Goal: Information Seeking & Learning: Understand process/instructions

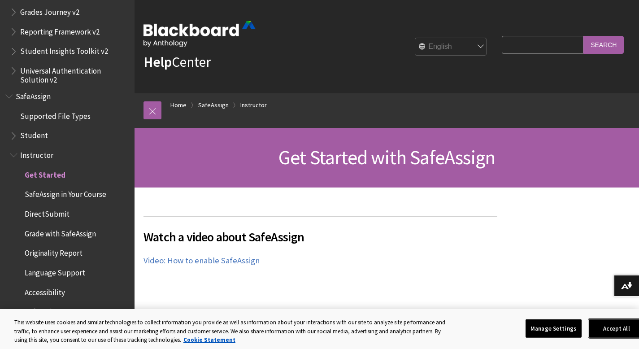
click at [594, 327] on button "Accept All" at bounding box center [617, 328] width 56 height 19
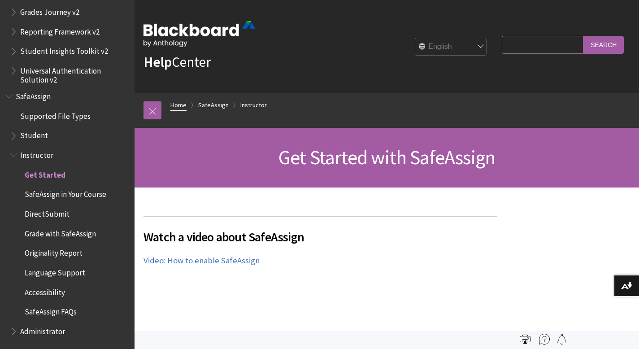
click at [185, 108] on link "Home" at bounding box center [178, 105] width 16 height 11
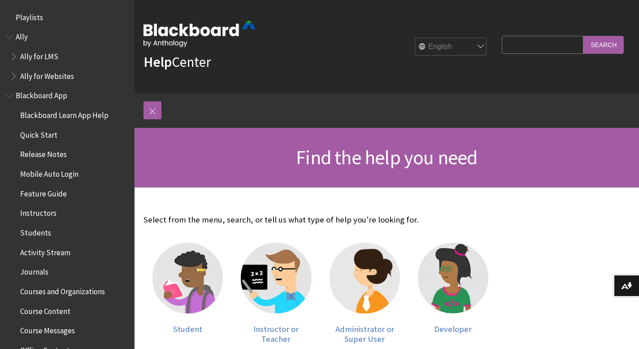
click at [54, 95] on span "Blackboard App" at bounding box center [42, 94] width 52 height 12
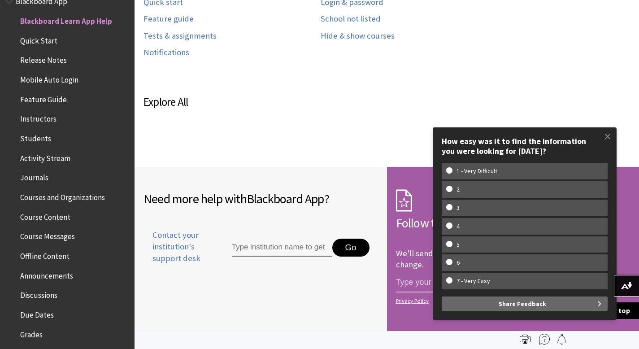
scroll to position [230, 0]
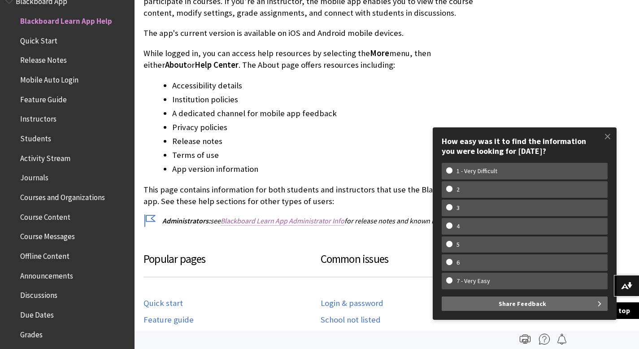
click at [271, 224] on link "Blackboard Learn App Administrator Info" at bounding box center [283, 220] width 124 height 9
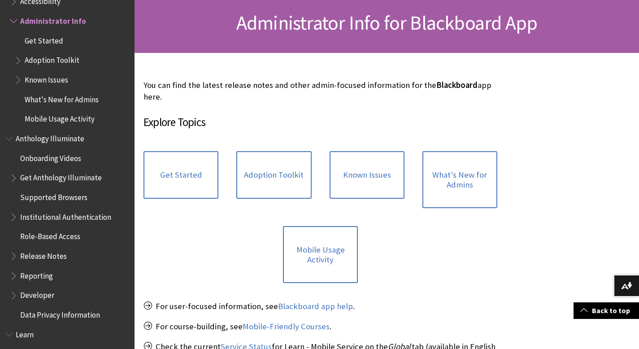
scroll to position [110, 0]
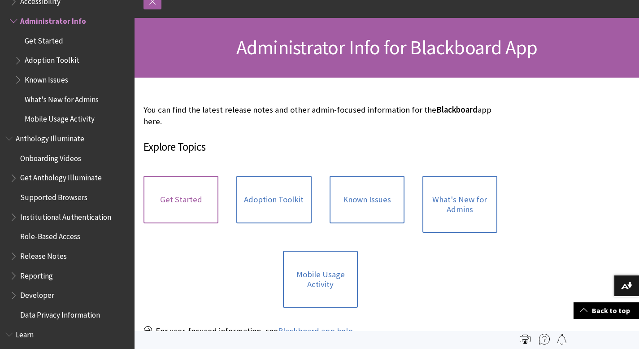
click at [169, 214] on link "Get Started" at bounding box center [181, 200] width 75 height 48
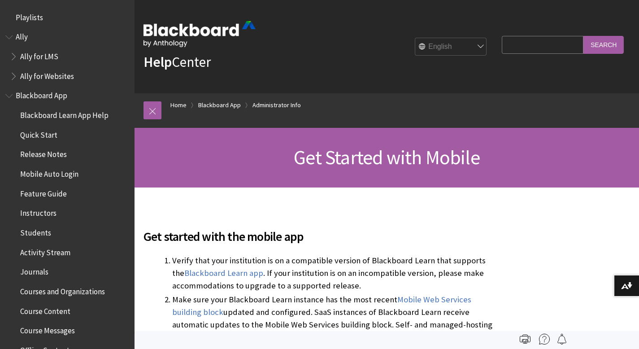
scroll to position [564, 0]
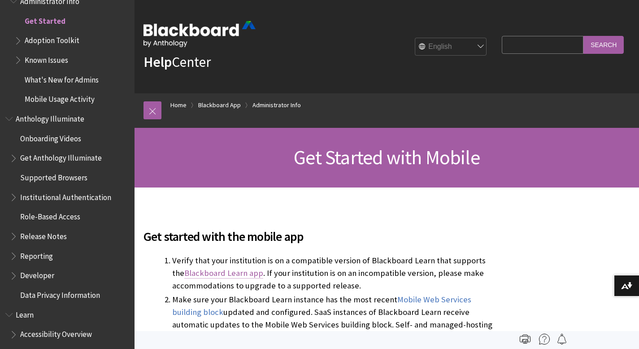
click at [187, 270] on link "Blackboard Learn app" at bounding box center [223, 273] width 79 height 11
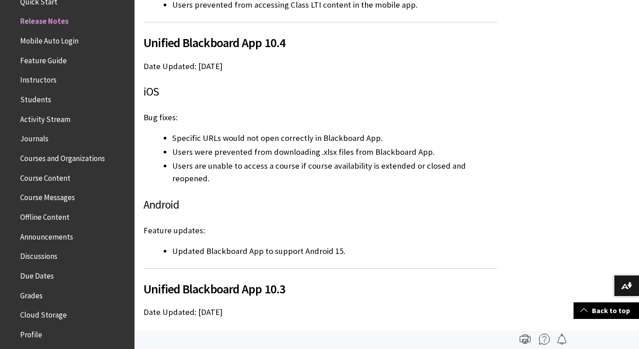
scroll to position [782, 0]
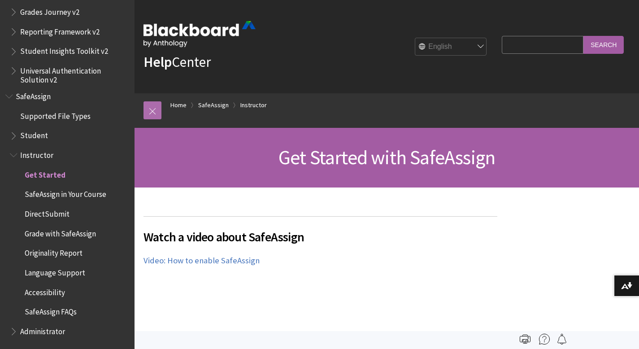
click at [152, 114] on link at bounding box center [153, 110] width 18 height 18
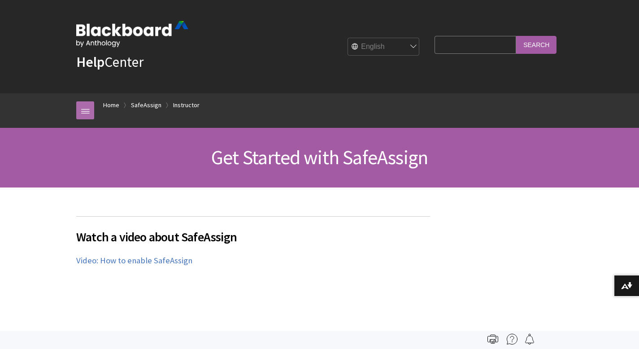
click at [87, 112] on link at bounding box center [85, 110] width 18 height 18
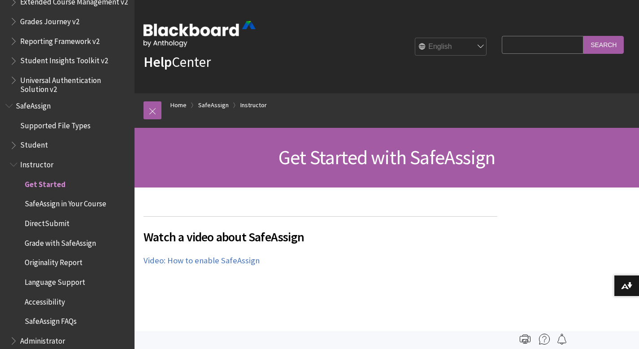
scroll to position [1055, 0]
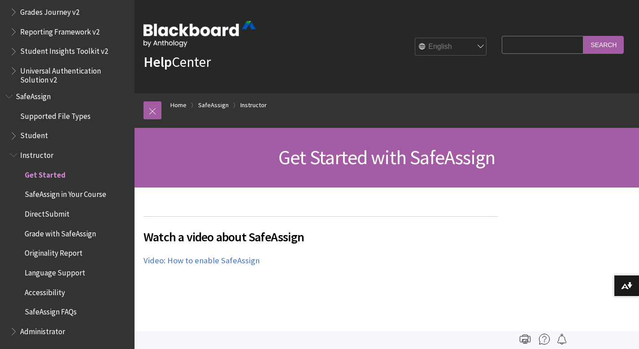
click at [51, 213] on span "DirectSubmit" at bounding box center [47, 212] width 45 height 12
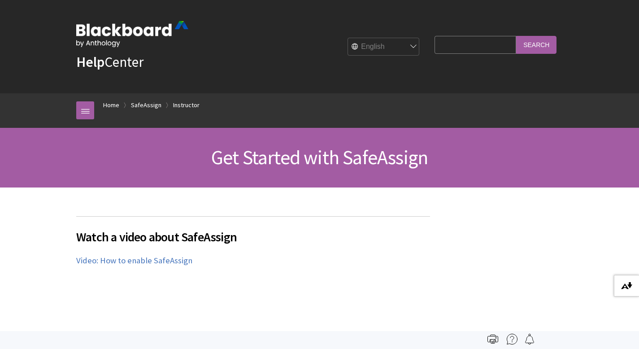
click at [635, 281] on button "Download alternative formats ..." at bounding box center [626, 286] width 25 height 22
click at [629, 287] on img at bounding box center [633, 285] width 11 height 7
click at [140, 104] on link "SafeAssign" at bounding box center [146, 105] width 30 height 11
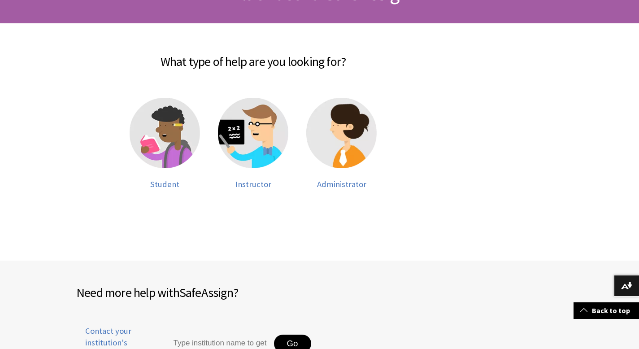
scroll to position [131, 0]
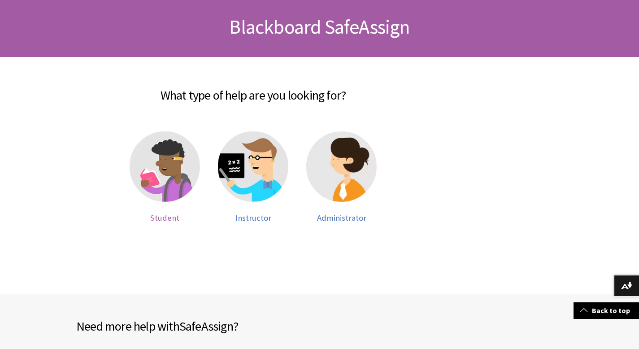
click at [145, 137] on img at bounding box center [165, 166] width 70 height 70
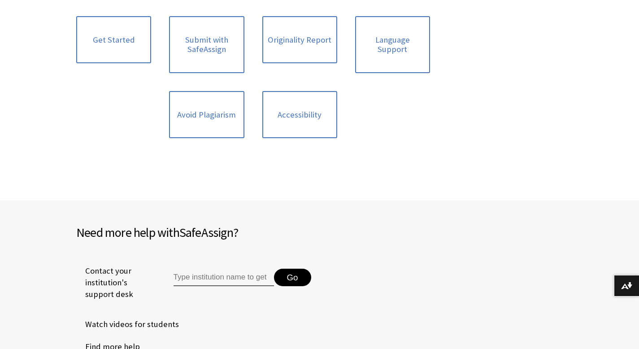
scroll to position [272, 0]
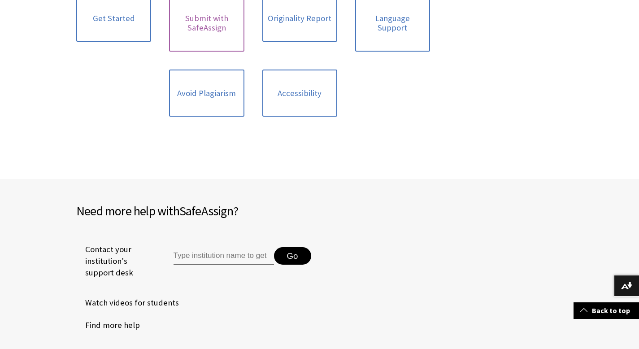
click at [223, 34] on link "Submit with SafeAssign" at bounding box center [206, 23] width 75 height 57
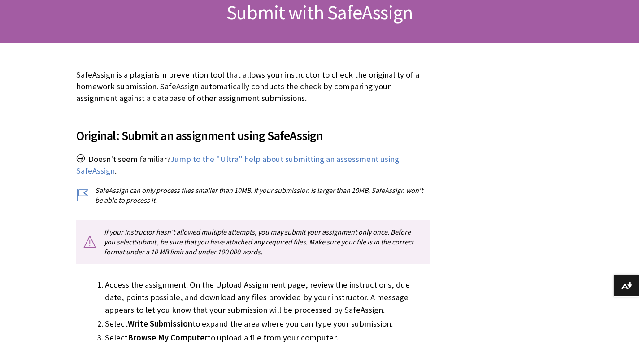
scroll to position [152, 0]
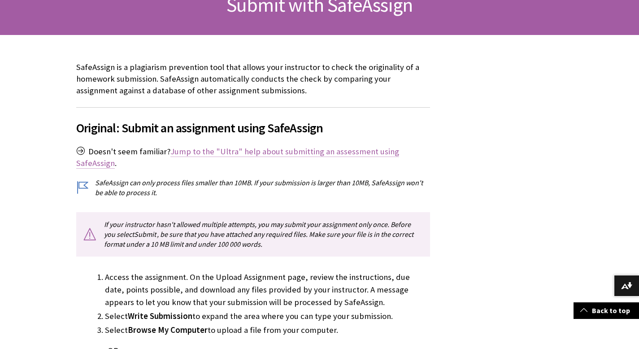
click at [264, 153] on link "Jump to the "Ultra" help about submitting an assessment using SafeAssign" at bounding box center [237, 157] width 323 height 22
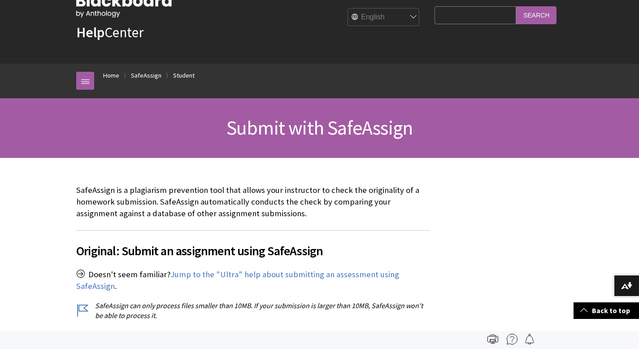
scroll to position [24, 0]
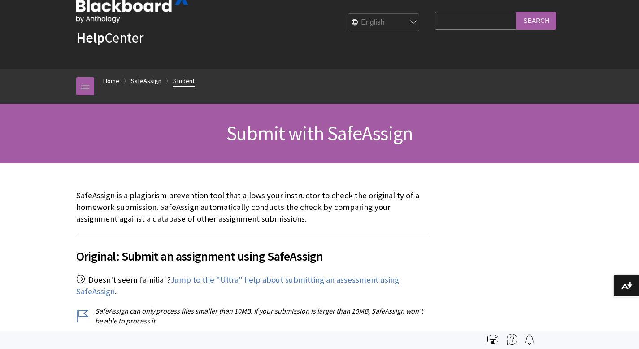
click at [175, 78] on link "Student" at bounding box center [184, 80] width 22 height 11
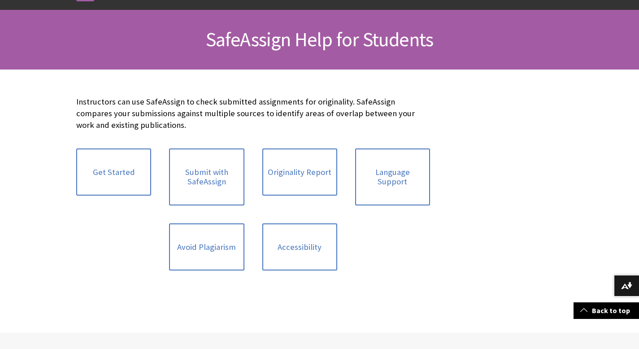
scroll to position [71, 0]
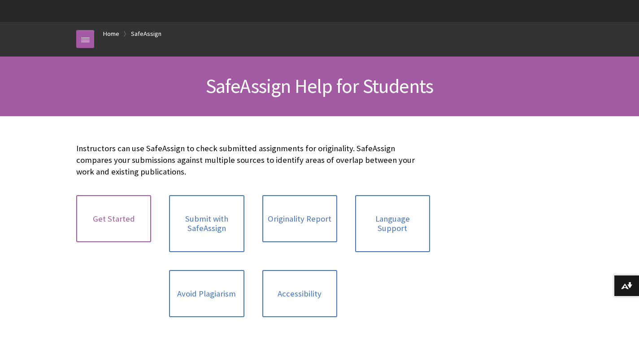
click at [78, 232] on link "Get Started" at bounding box center [113, 219] width 75 height 48
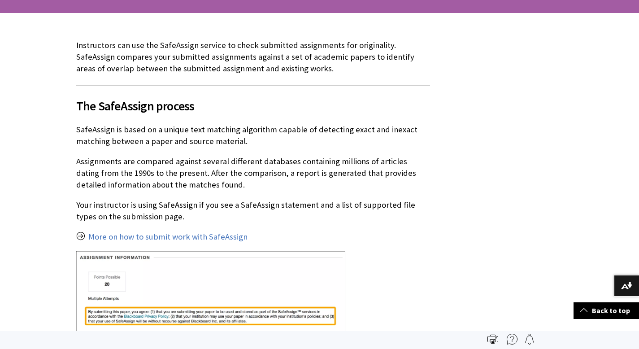
scroll to position [174, 0]
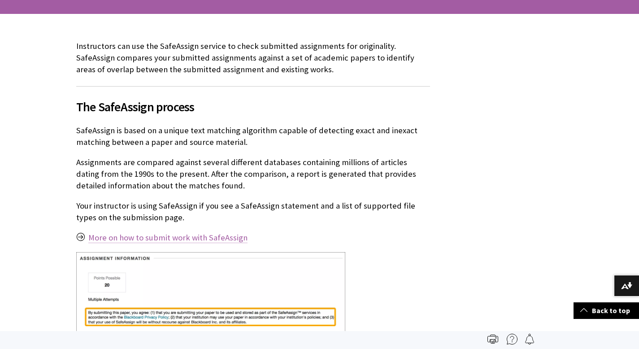
click at [157, 235] on link "More on how to submit work with SafeAssign" at bounding box center [167, 237] width 159 height 11
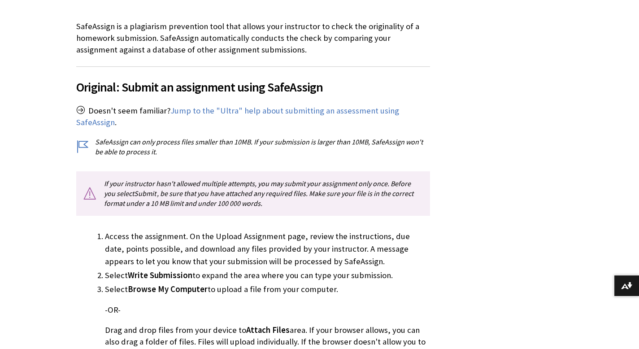
scroll to position [200, 0]
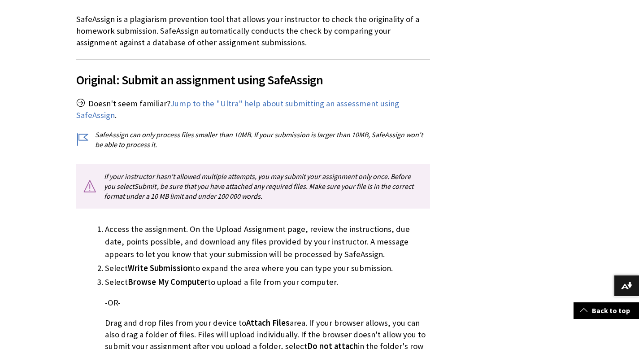
click at [245, 100] on link "Jump to the "Ultra" help about submitting an assessment using SafeAssign" at bounding box center [237, 109] width 323 height 22
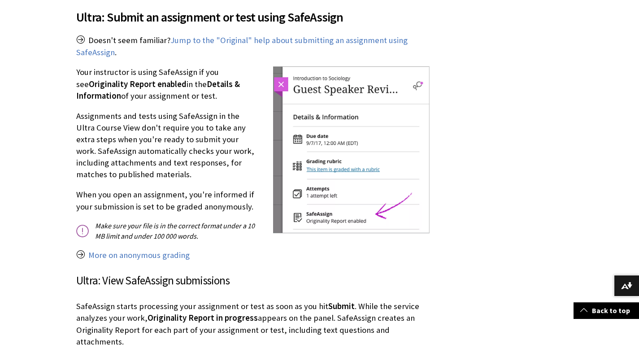
click at [281, 78] on img at bounding box center [351, 149] width 157 height 167
click at [322, 165] on img at bounding box center [351, 149] width 157 height 167
click at [351, 206] on img at bounding box center [351, 149] width 157 height 167
click at [284, 75] on img at bounding box center [351, 149] width 157 height 167
click at [283, 75] on img at bounding box center [351, 149] width 157 height 167
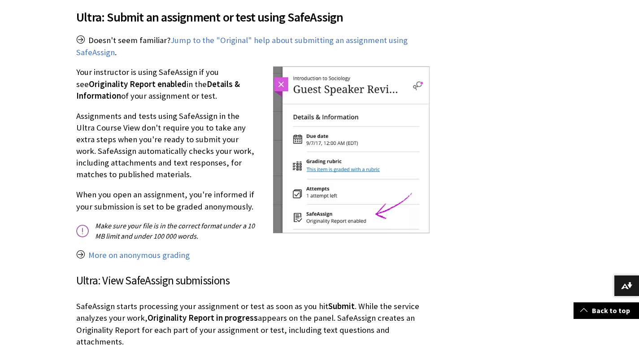
click at [283, 75] on img at bounding box center [351, 149] width 157 height 167
click at [283, 76] on img at bounding box center [351, 149] width 157 height 167
drag, startPoint x: 286, startPoint y: 84, endPoint x: 284, endPoint y: 78, distance: 5.8
click at [286, 83] on img at bounding box center [351, 149] width 157 height 167
click at [279, 74] on img at bounding box center [351, 149] width 157 height 167
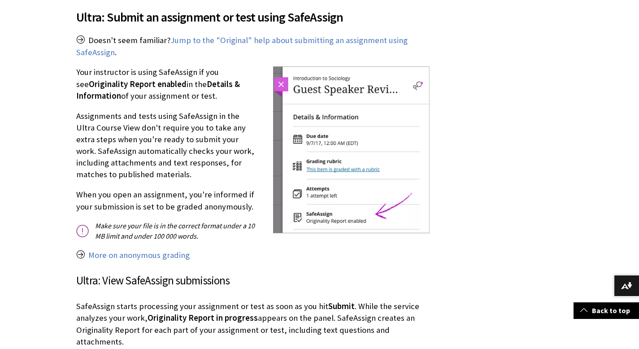
click at [285, 78] on img at bounding box center [351, 149] width 157 height 167
drag, startPoint x: 284, startPoint y: 78, endPoint x: 285, endPoint y: 71, distance: 7.2
click at [284, 78] on img at bounding box center [351, 149] width 157 height 167
click at [284, 74] on img at bounding box center [351, 149] width 157 height 167
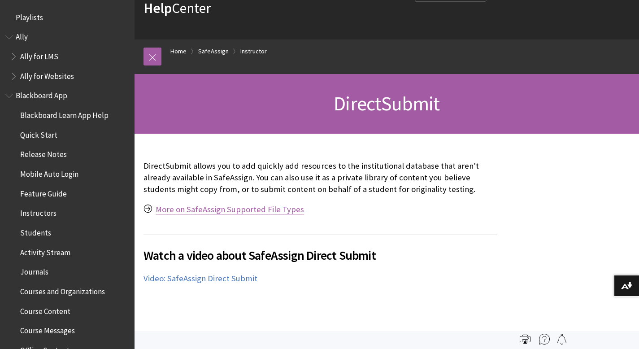
scroll to position [1055, 0]
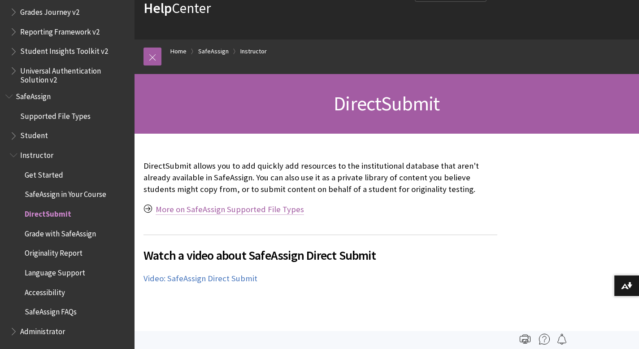
click at [162, 210] on link "More on SafeAssign Supported File Types" at bounding box center [230, 209] width 148 height 11
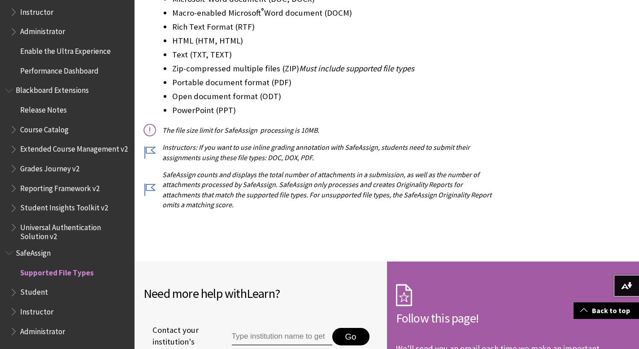
scroll to position [253, 0]
click at [153, 129] on p "The file size limit for SafeAssign processing is 10MB." at bounding box center [321, 130] width 354 height 10
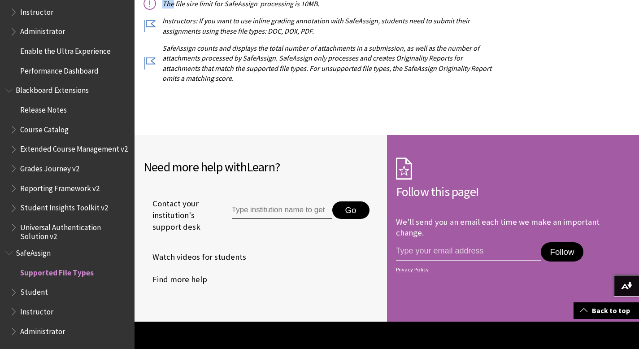
scroll to position [353, 0]
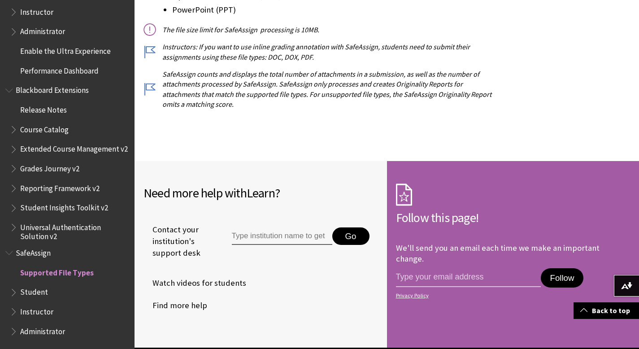
click at [152, 87] on p "SafeAssign counts and displays the total number of attachments in a submission,…" at bounding box center [321, 89] width 354 height 40
click at [152, 57] on p "Instructors: If you want to use inline grading annotation with SafeAssign, stud…" at bounding box center [321, 52] width 354 height 20
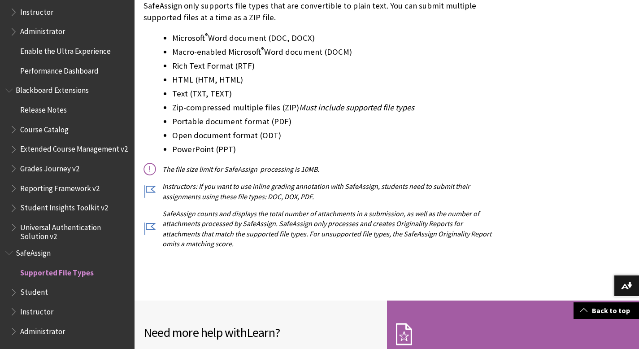
scroll to position [221, 0]
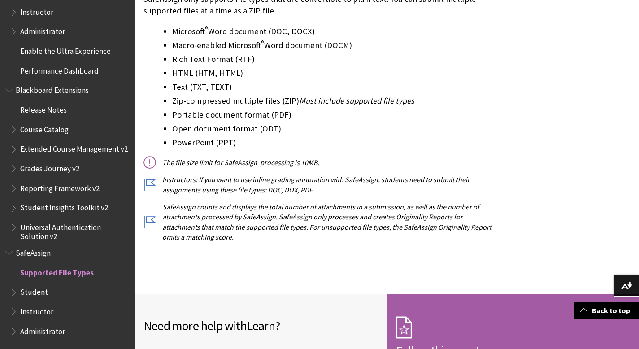
click at [148, 158] on p "The file size limit for SafeAssign processing is 10MB." at bounding box center [321, 162] width 354 height 10
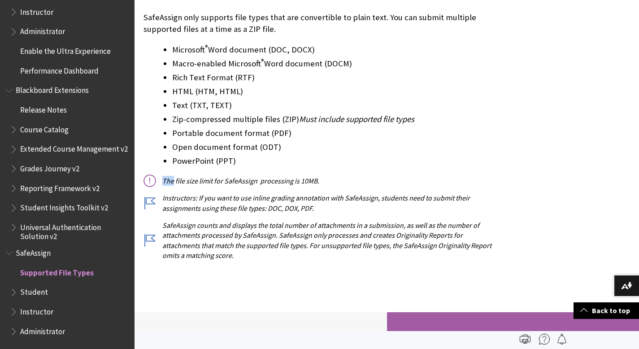
scroll to position [0, 0]
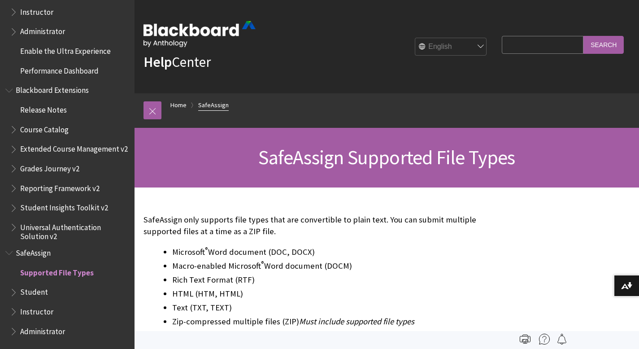
click at [214, 104] on link "SafeAssign" at bounding box center [213, 105] width 30 height 11
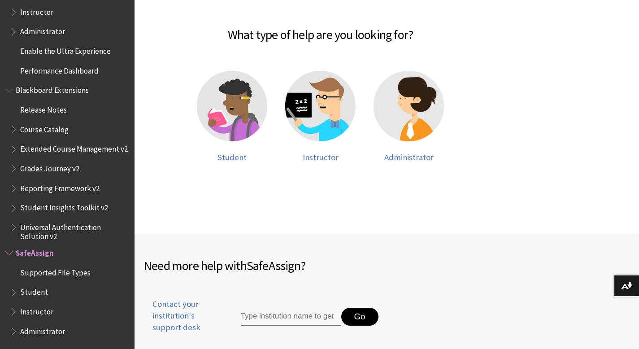
scroll to position [209, 0]
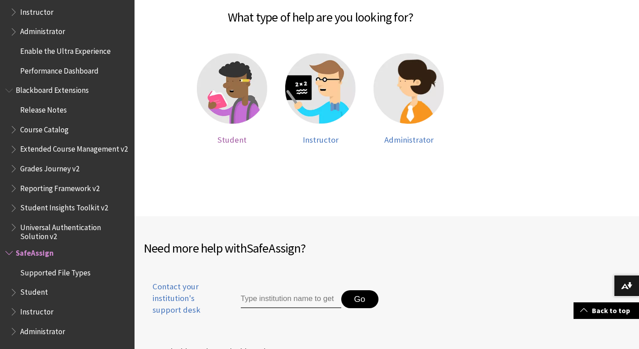
click at [230, 105] on img at bounding box center [232, 88] width 70 height 70
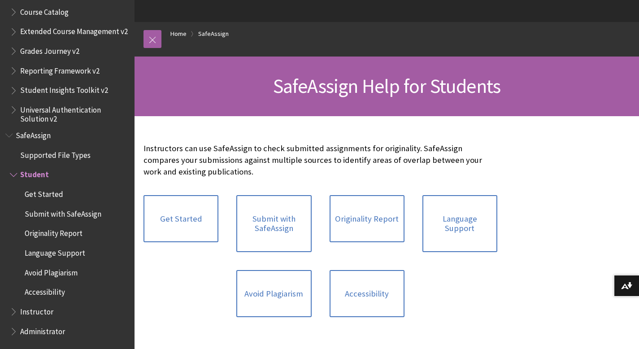
scroll to position [74, 0]
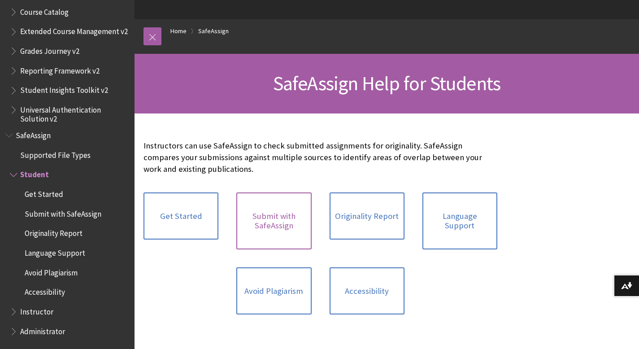
click at [265, 223] on link "Submit with SafeAssign" at bounding box center [273, 220] width 75 height 57
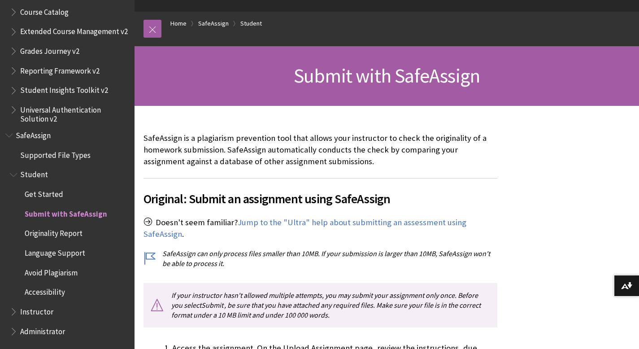
scroll to position [88, 0]
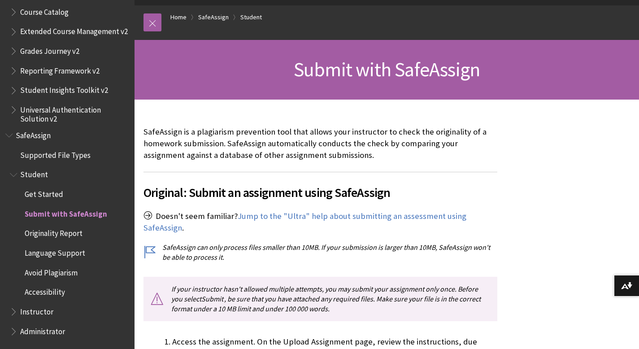
click at [319, 302] on p "If your instructor hasn't allowed multiple attempts, you may submit your assign…" at bounding box center [321, 299] width 354 height 44
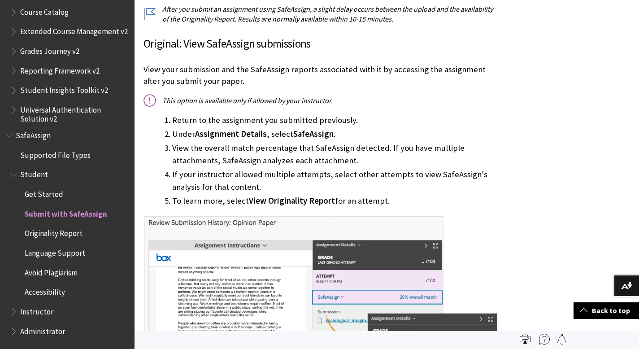
scroll to position [615, 0]
click at [152, 103] on p "This option is available only if allowed by your instructor." at bounding box center [321, 101] width 354 height 10
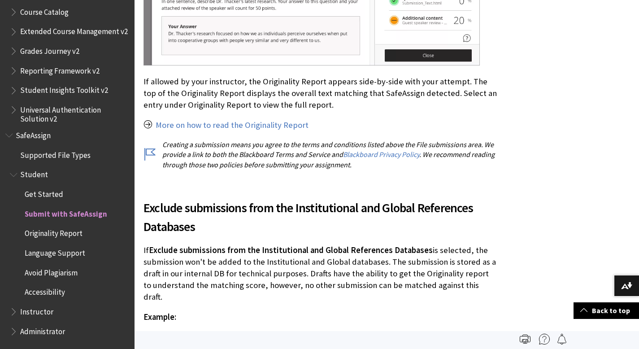
scroll to position [1757, 0]
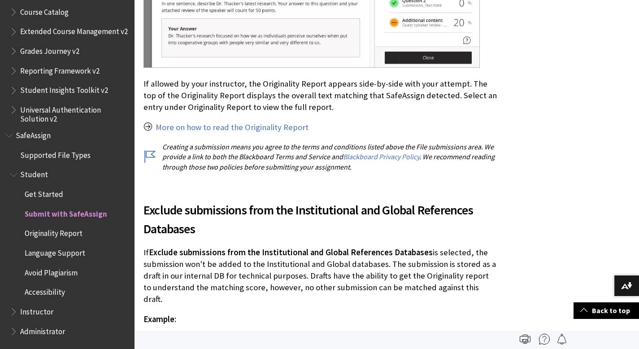
click at [276, 122] on link "More on how to read the Originality Report" at bounding box center [232, 127] width 153 height 11
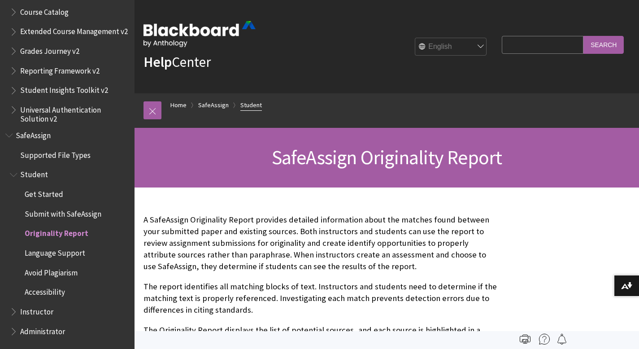
click at [248, 102] on link "Student" at bounding box center [251, 105] width 22 height 11
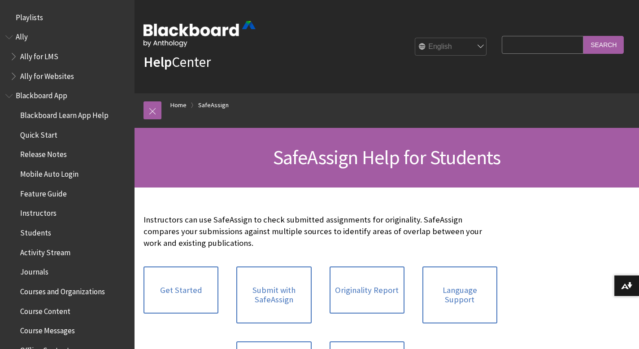
scroll to position [1016, 0]
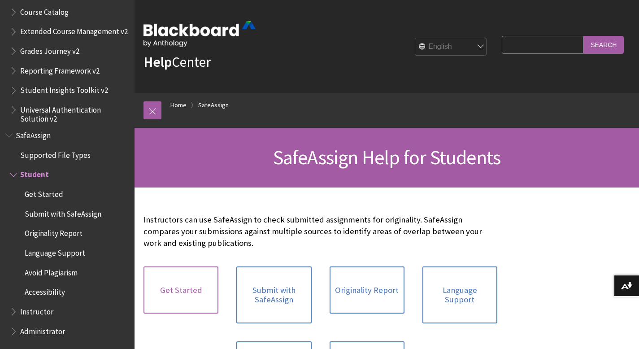
click at [208, 281] on link "Get Started" at bounding box center [181, 290] width 75 height 48
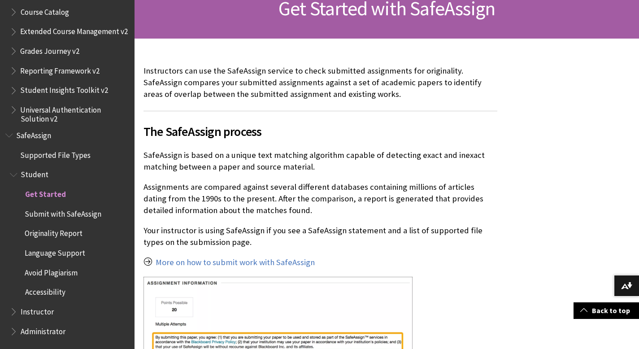
scroll to position [149, 0]
click at [266, 262] on link "More on how to submit work with SafeAssign" at bounding box center [235, 262] width 159 height 11
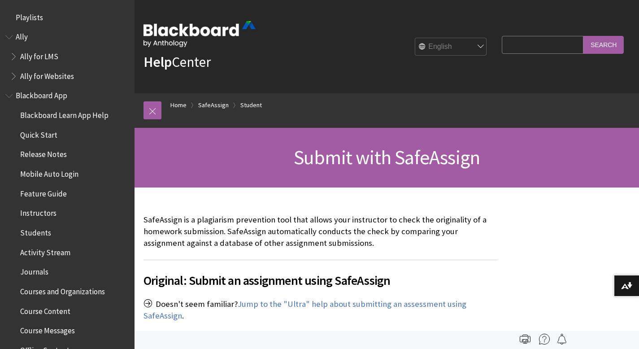
scroll to position [1016, 0]
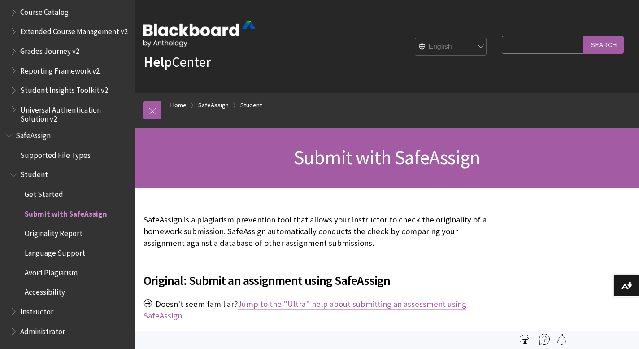
click at [303, 302] on link "Jump to the "Ultra" help about submitting an assessment using SafeAssign" at bounding box center [305, 310] width 323 height 22
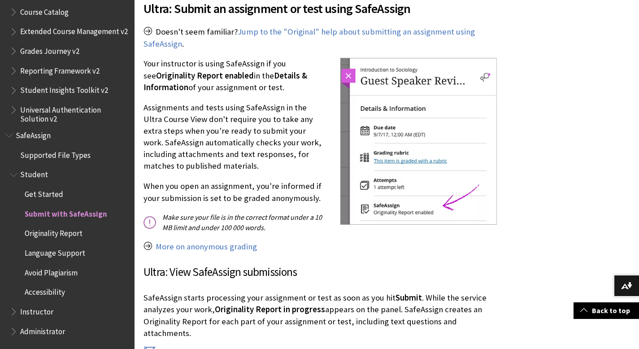
click at [396, 170] on img at bounding box center [418, 141] width 157 height 167
click at [396, 157] on img at bounding box center [418, 141] width 157 height 167
click at [362, 34] on link "Jump to the "Original" help about submitting an assignment using SafeAssign" at bounding box center [309, 37] width 331 height 22
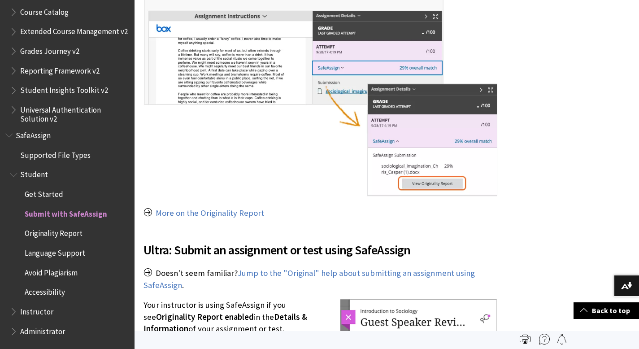
scroll to position [843, 0]
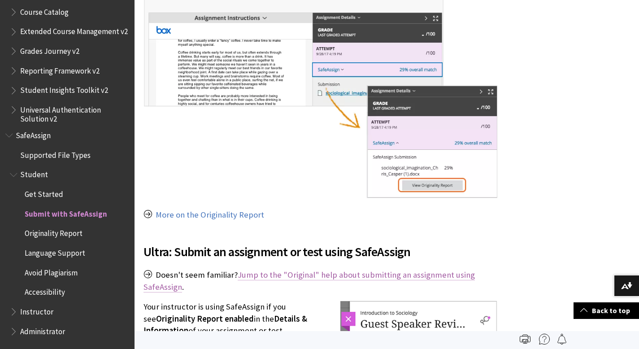
click at [343, 274] on link "Jump to the "Original" help about submitting an assignment using SafeAssign" at bounding box center [309, 281] width 331 height 22
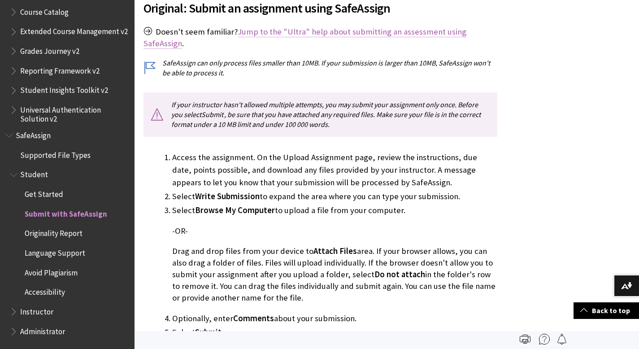
click at [310, 34] on link "Jump to the "Ultra" help about submitting an assessment using SafeAssign" at bounding box center [305, 37] width 323 height 22
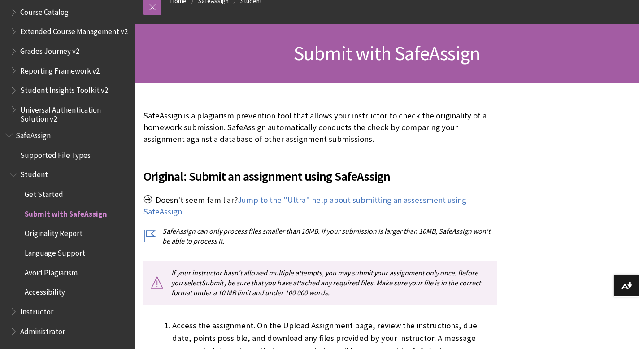
scroll to position [107, 0]
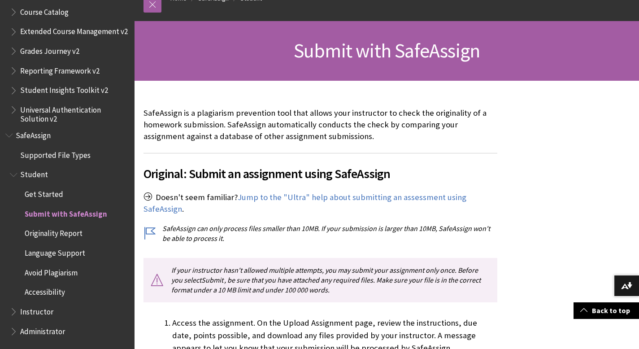
click at [393, 212] on p "Doesn't seem familiar? Jump to the "Ultra" help about submitting an assessment …" at bounding box center [321, 203] width 354 height 23
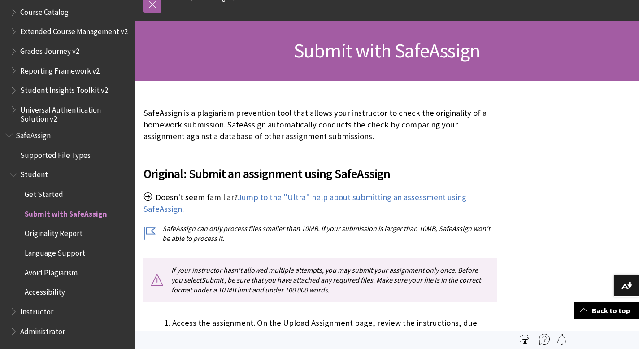
scroll to position [0, 0]
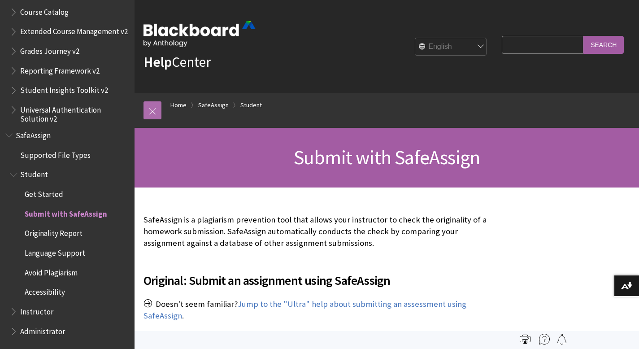
click at [155, 107] on link at bounding box center [153, 110] width 18 height 18
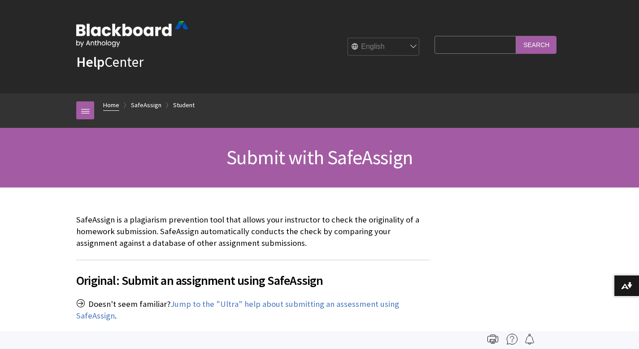
click at [103, 105] on link "Home" at bounding box center [111, 105] width 16 height 11
